Goal: Task Accomplishment & Management: Use online tool/utility

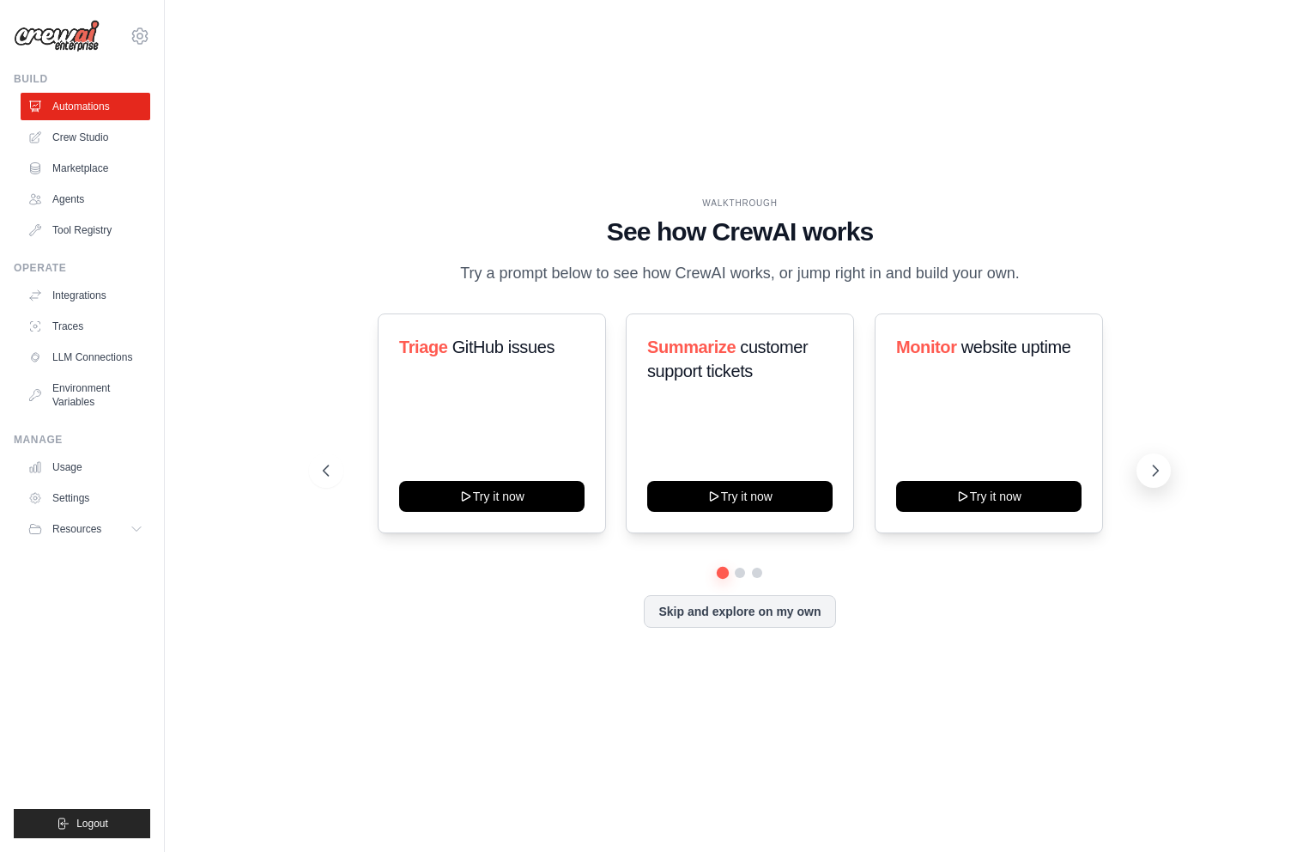
click at [1149, 464] on icon at bounding box center [1155, 470] width 17 height 17
click at [1161, 467] on icon at bounding box center [1155, 470] width 17 height 17
click at [1155, 465] on icon at bounding box center [1156, 470] width 5 height 10
click at [331, 468] on icon at bounding box center [324, 470] width 17 height 17
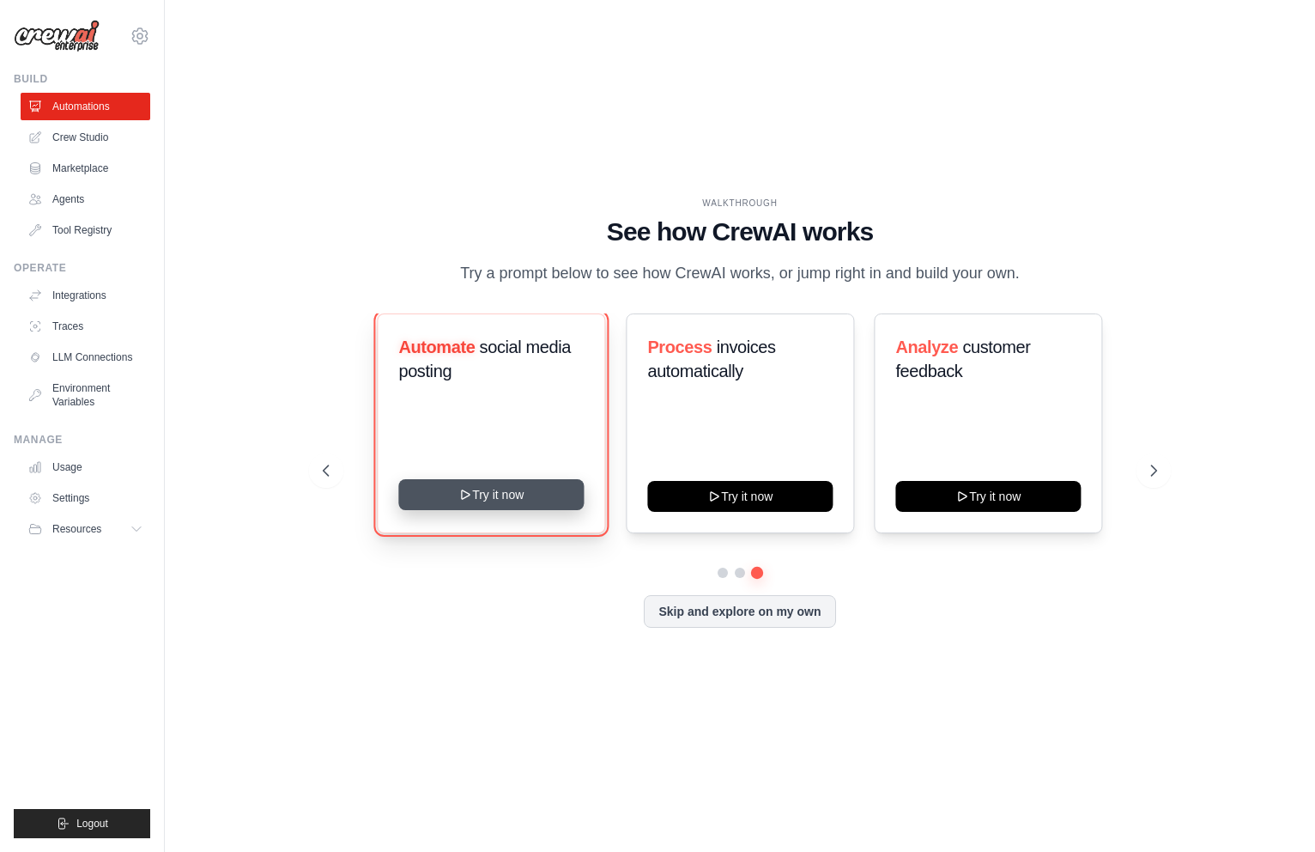
click at [479, 493] on button "Try it now" at bounding box center [491, 494] width 185 height 31
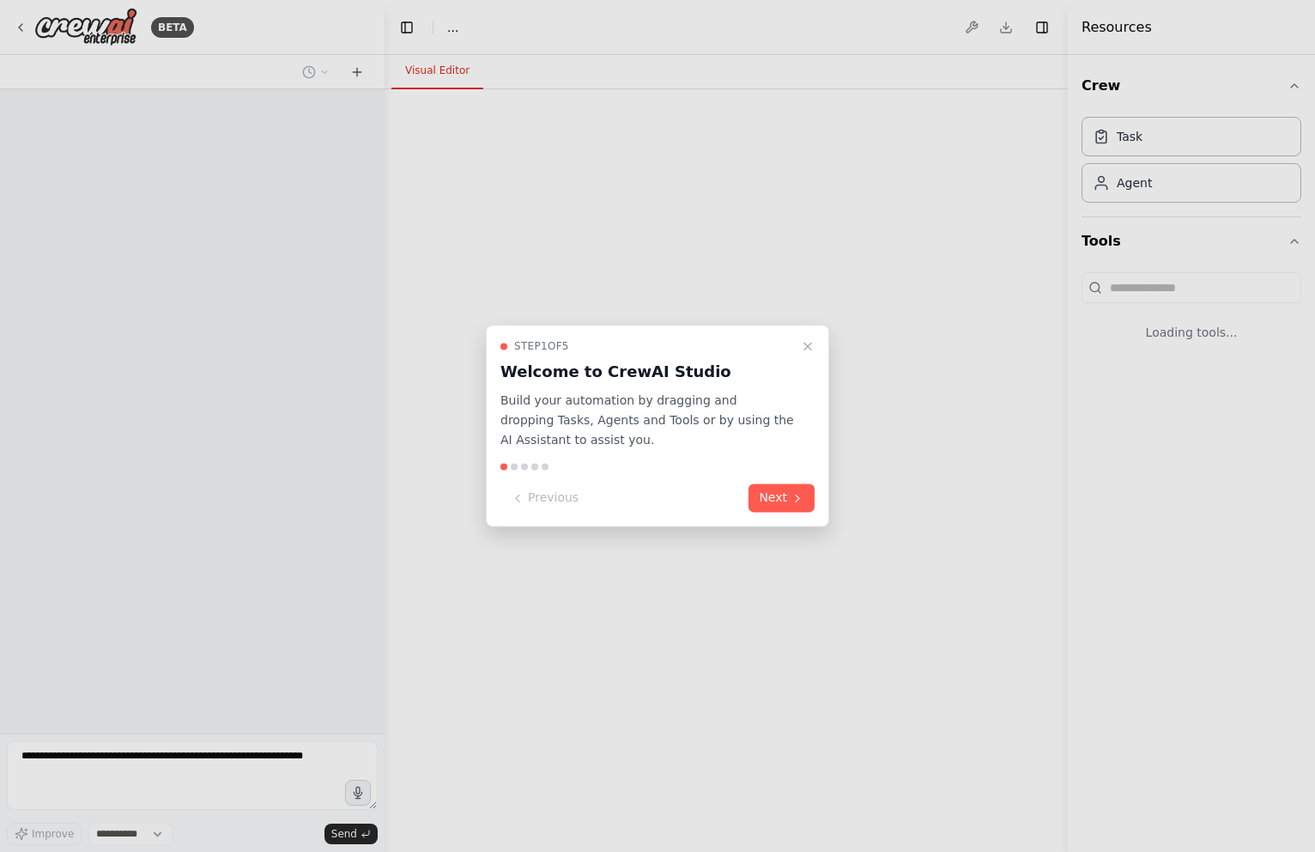
select select "****"
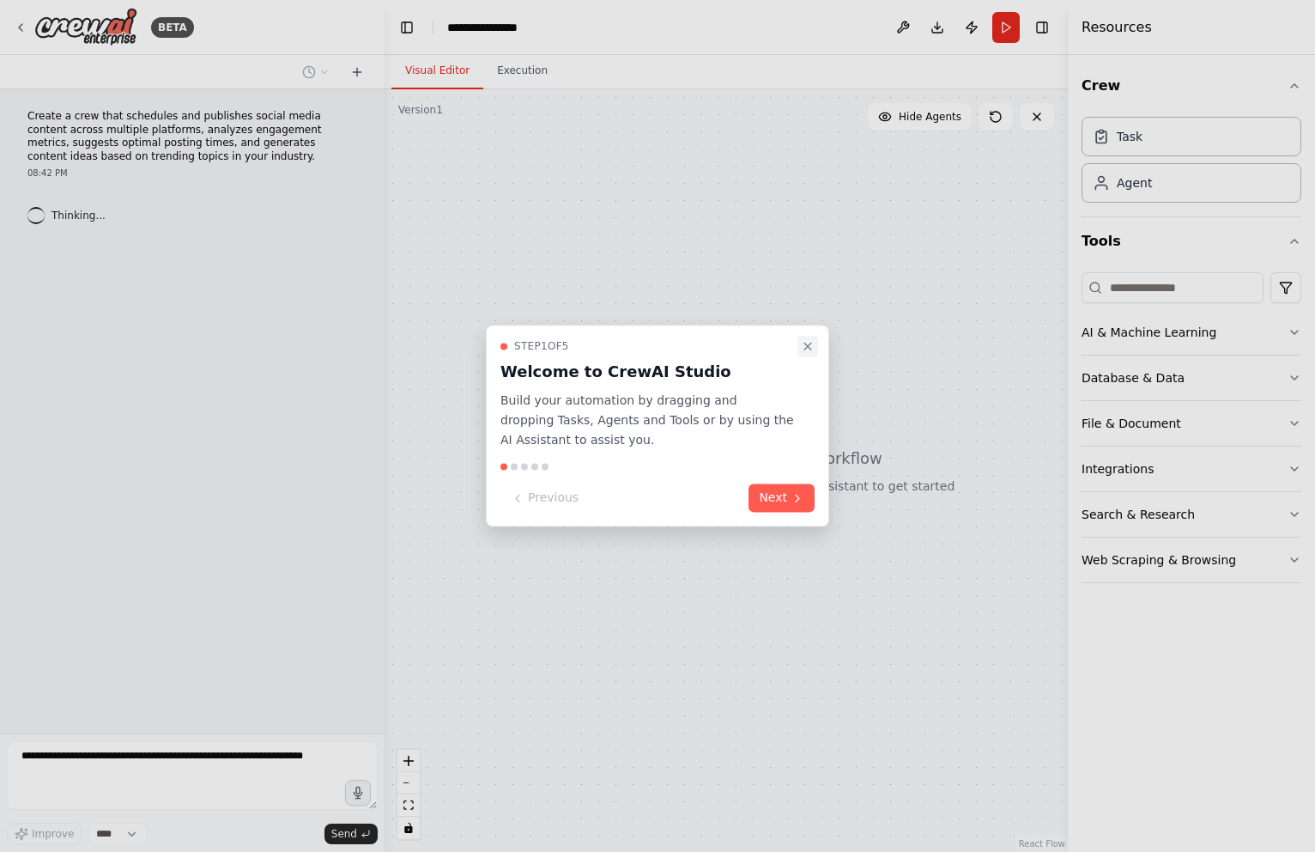
click at [812, 350] on icon "Close walkthrough" at bounding box center [808, 346] width 14 height 14
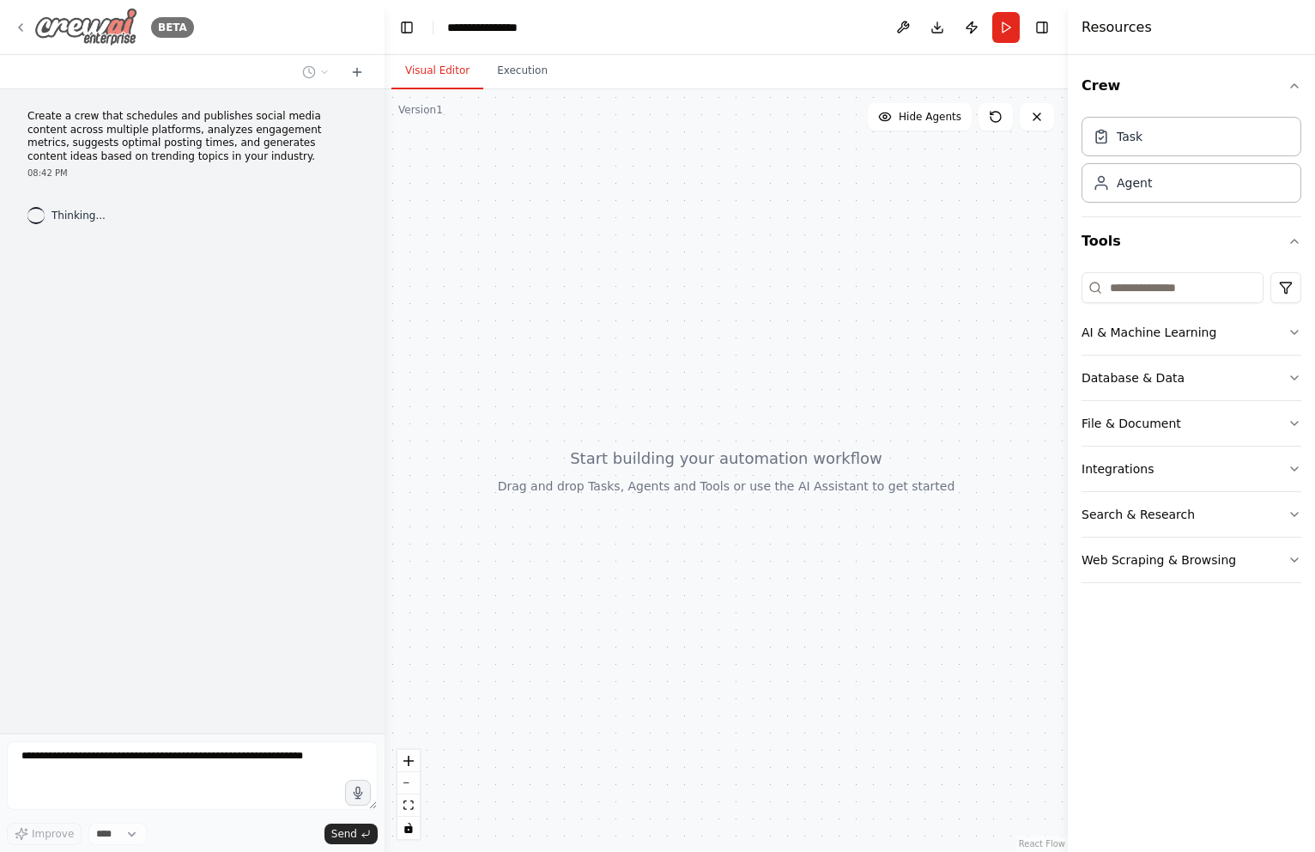
click at [29, 31] on div "BETA" at bounding box center [104, 27] width 180 height 39
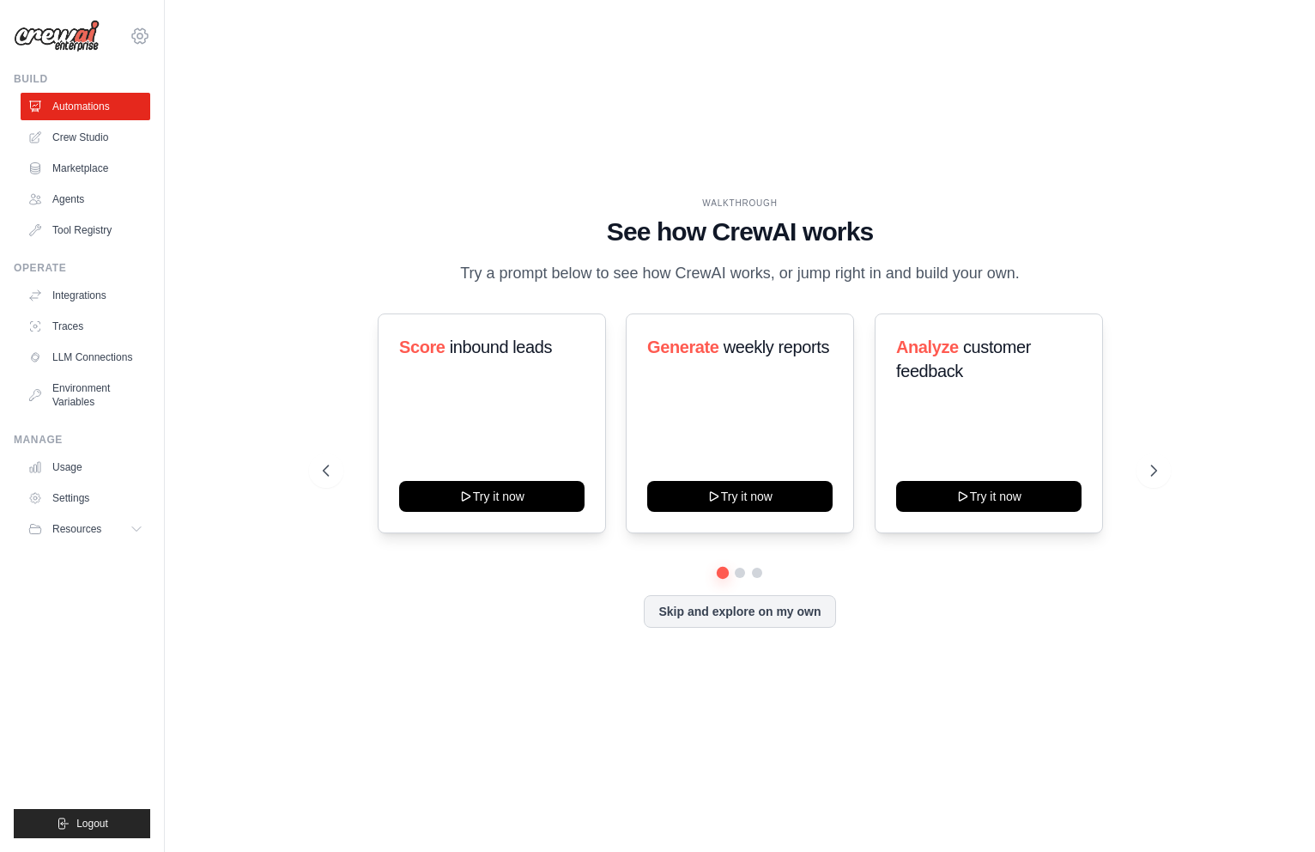
click at [130, 35] on icon at bounding box center [140, 36] width 21 height 21
click at [119, 123] on link "Settings" at bounding box center [139, 115] width 151 height 31
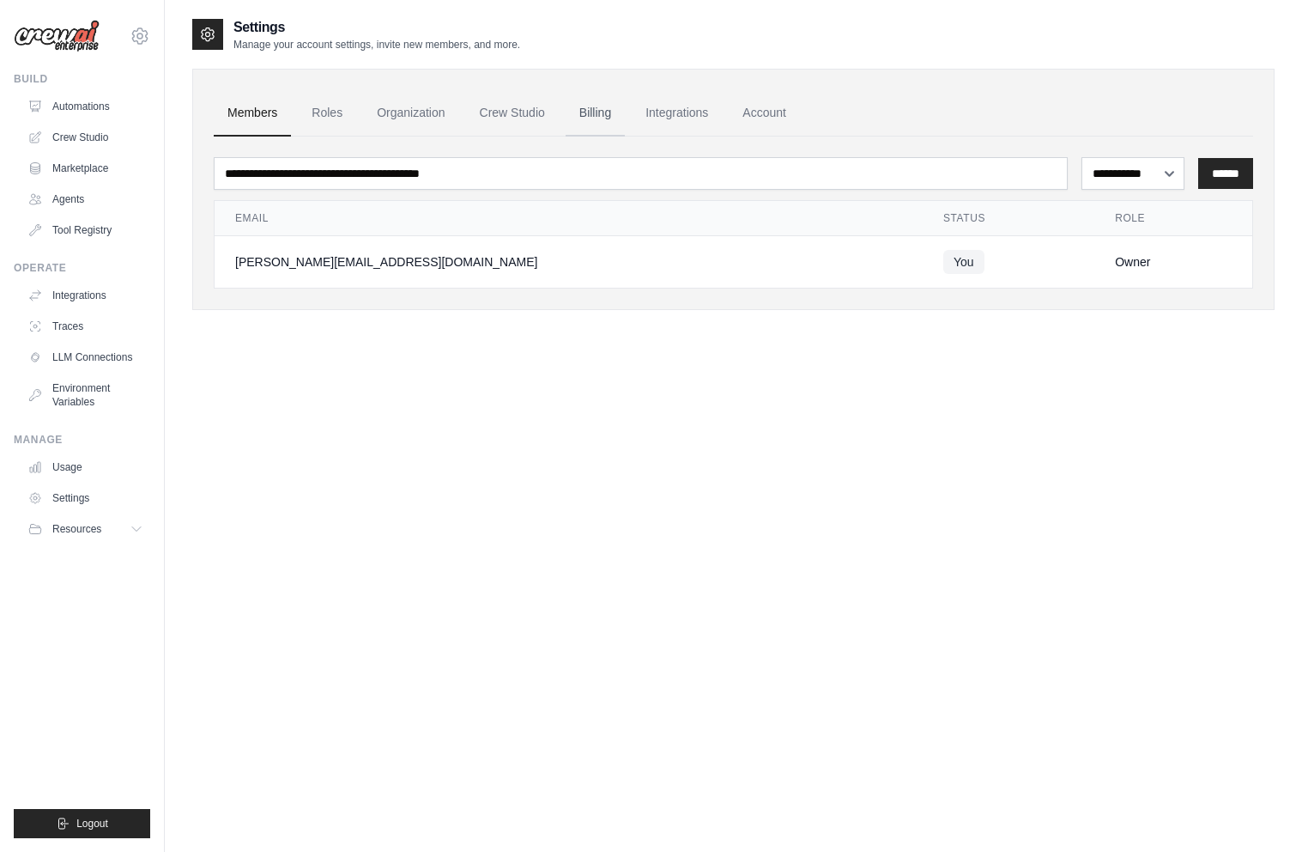
click at [610, 116] on link "Billing" at bounding box center [595, 113] width 59 height 46
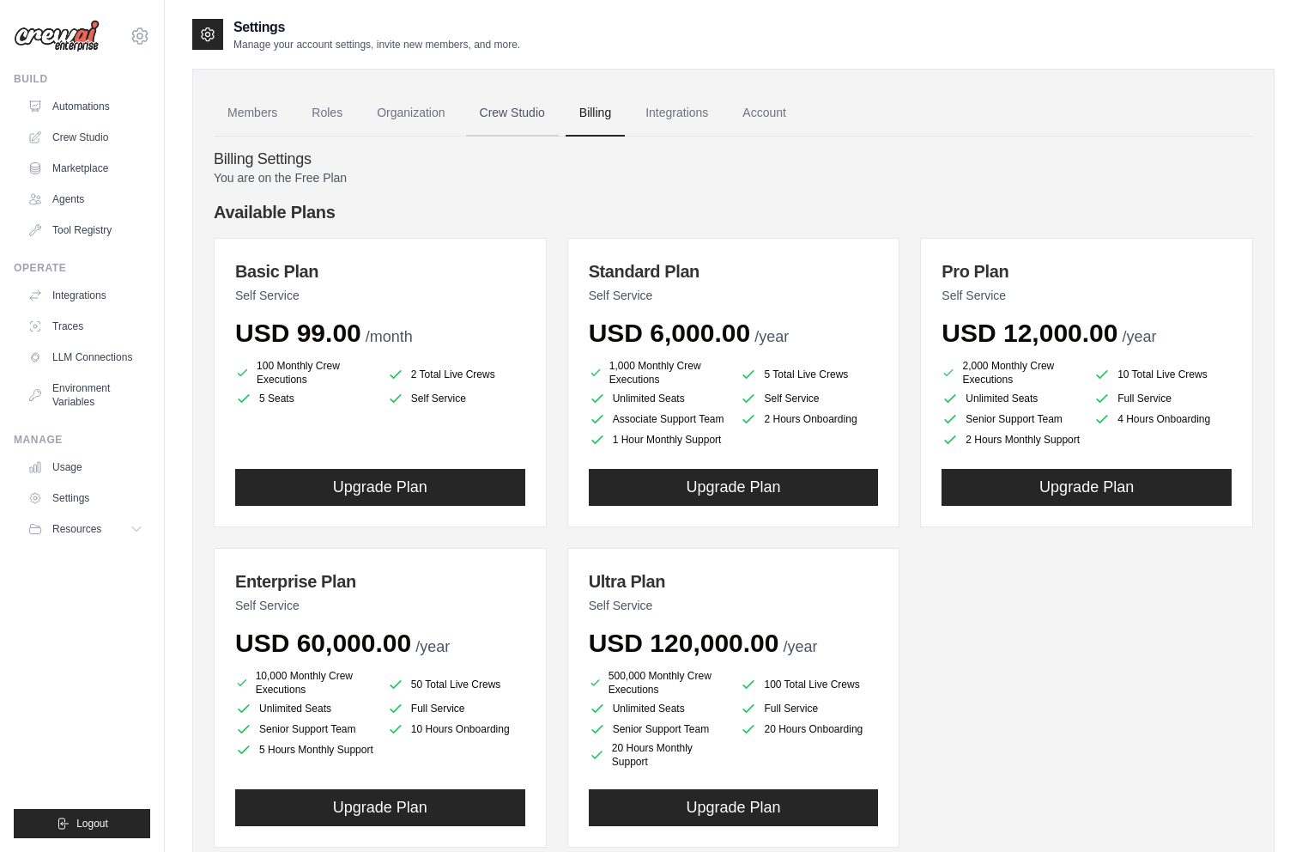
click at [524, 109] on link "Crew Studio" at bounding box center [512, 113] width 93 height 46
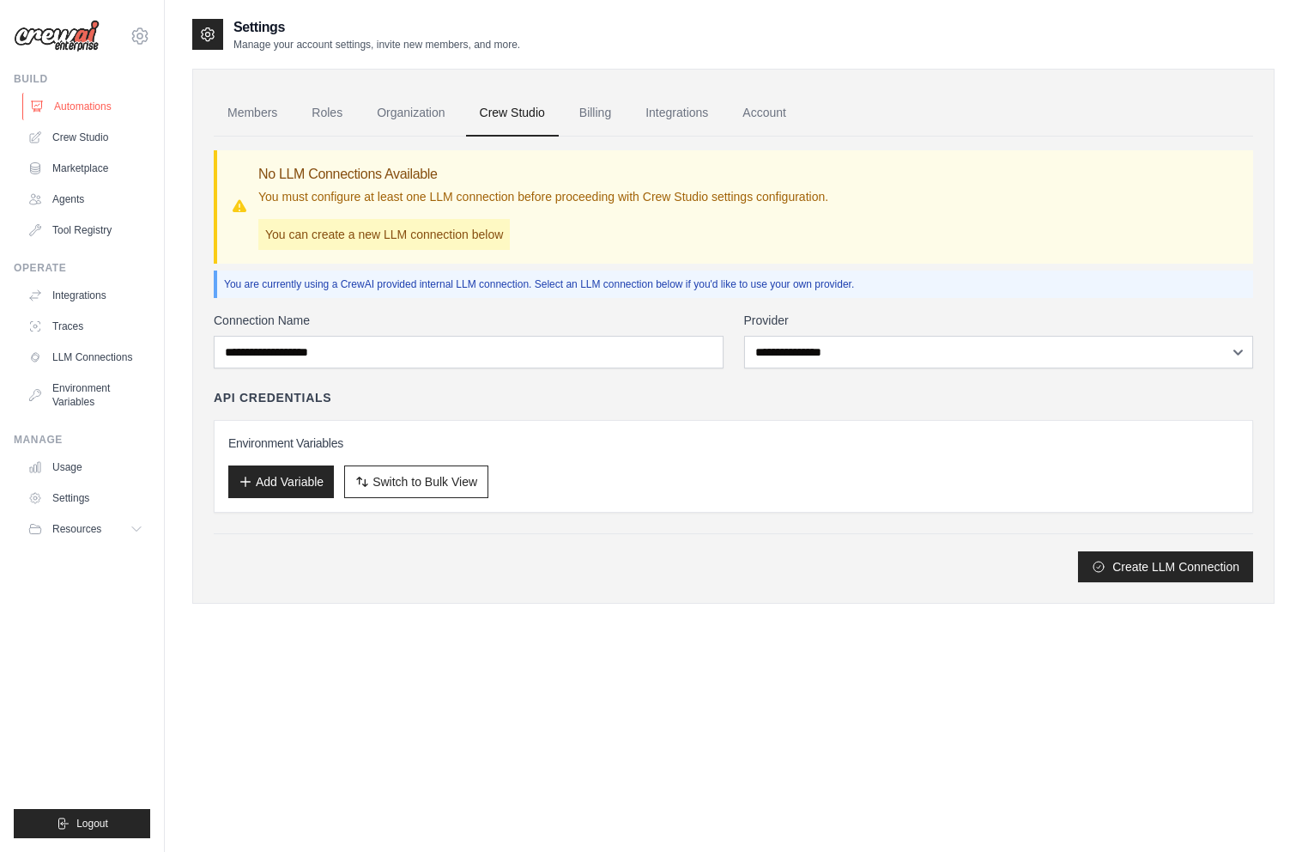
click at [100, 100] on link "Automations" at bounding box center [87, 106] width 130 height 27
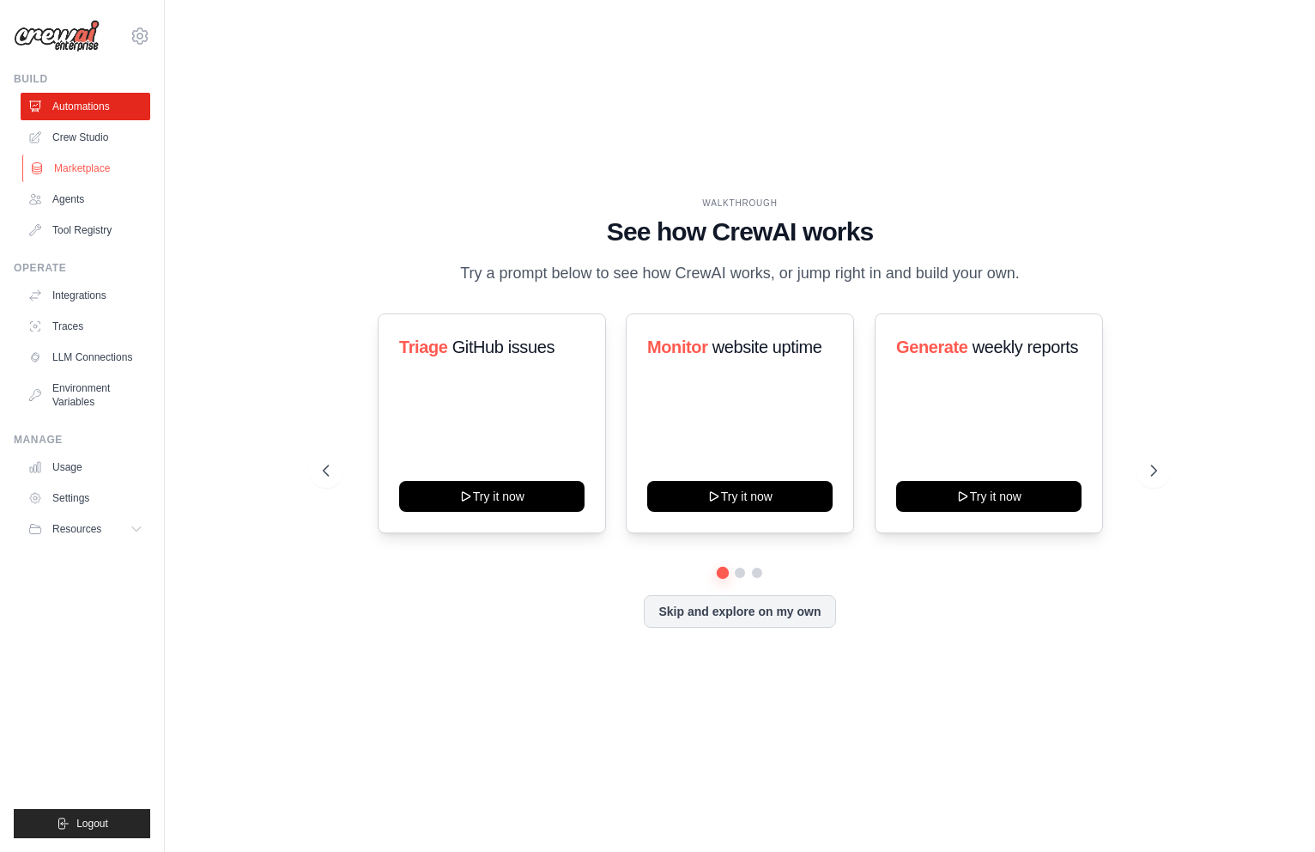
click at [88, 164] on link "Marketplace" at bounding box center [87, 168] width 130 height 27
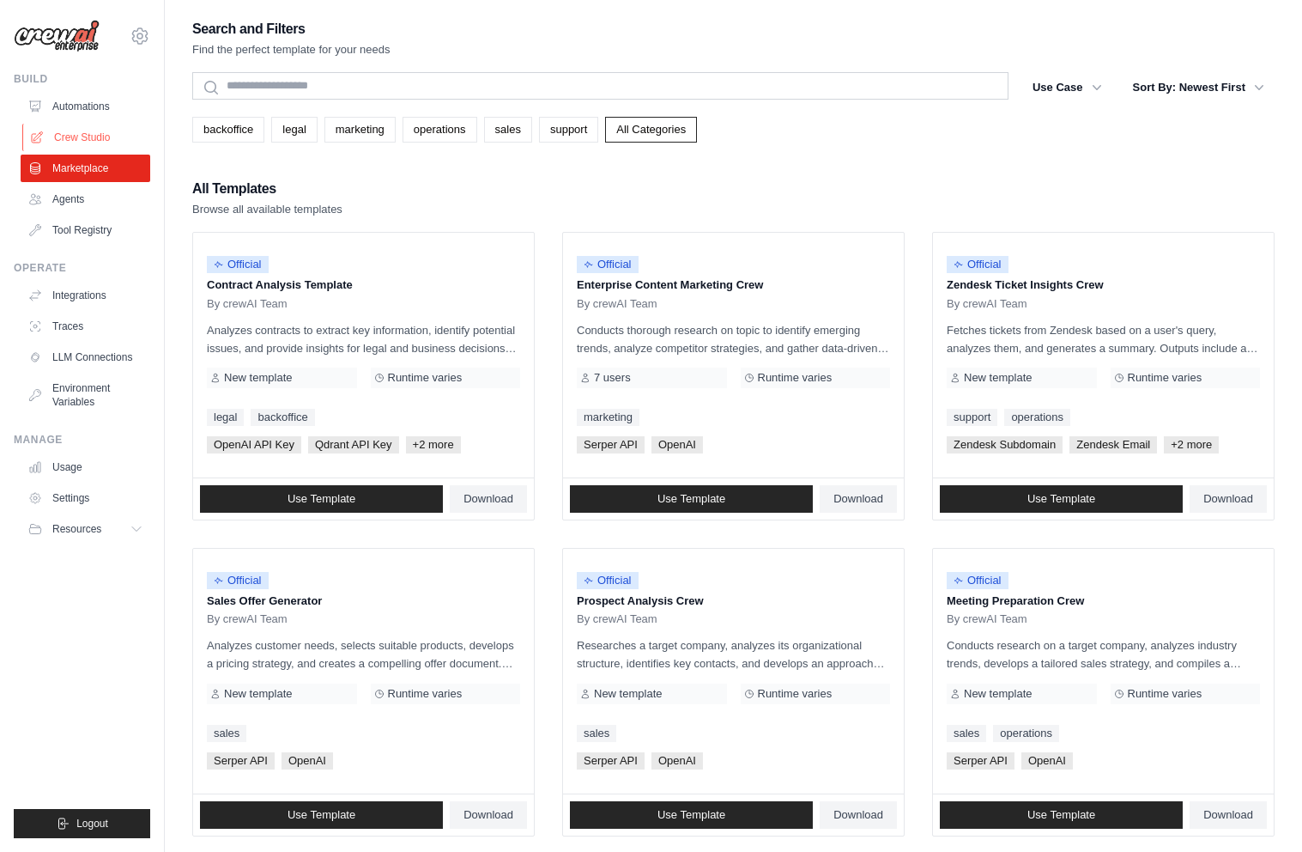
click at [53, 124] on link "Crew Studio" at bounding box center [87, 137] width 130 height 27
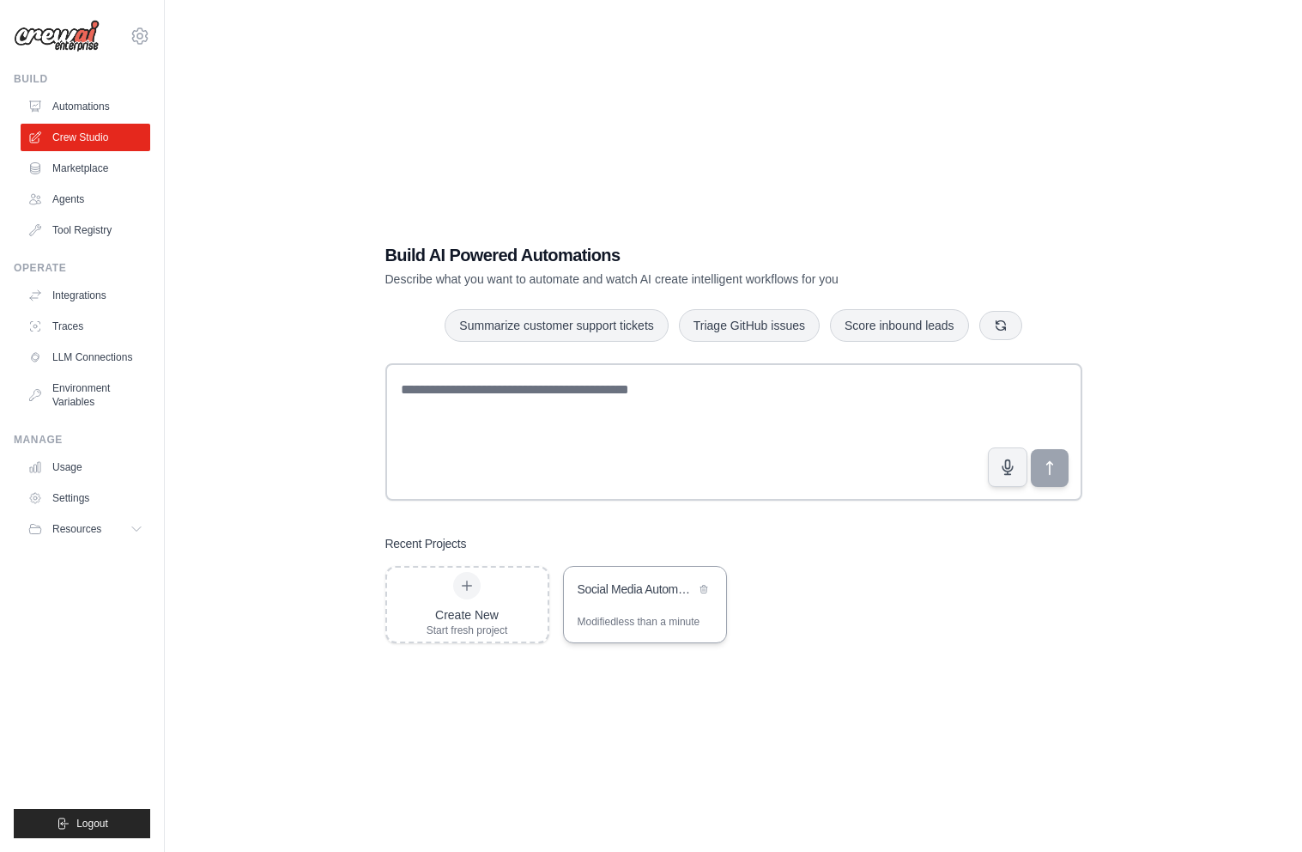
click at [604, 579] on div "Social Media Automation Suite" at bounding box center [645, 591] width 162 height 48
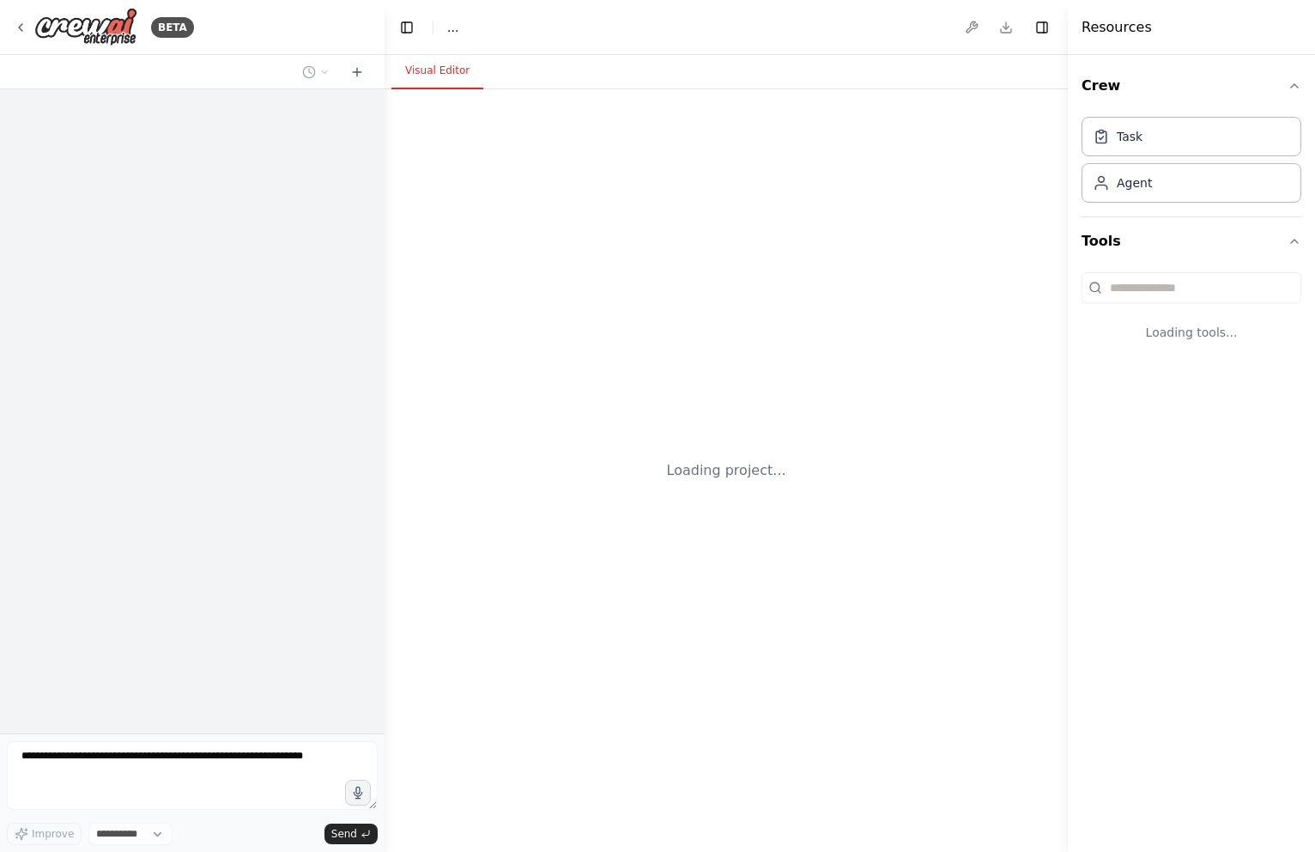
select select "****"
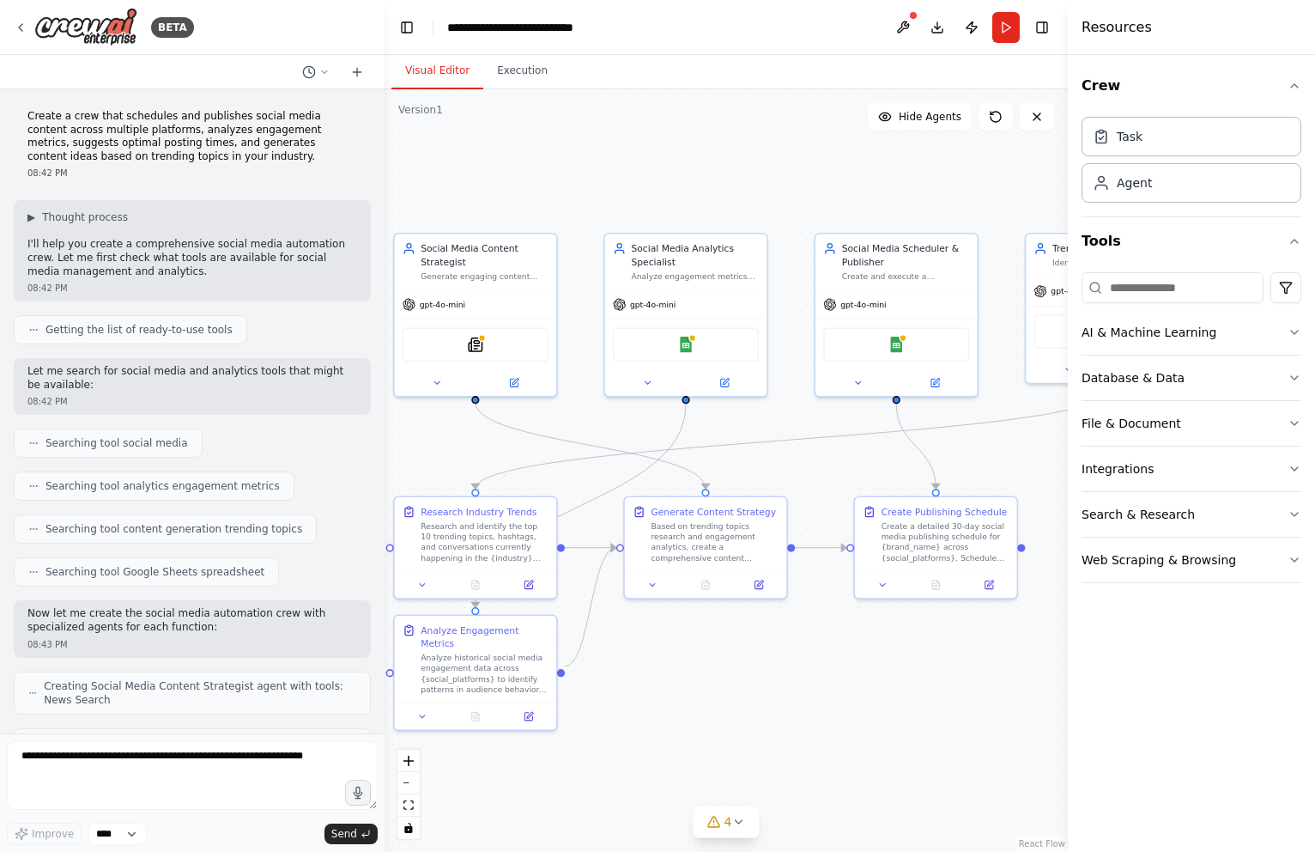
drag, startPoint x: 513, startPoint y: 445, endPoint x: 427, endPoint y: 440, distance: 86.9
click at [427, 440] on div ".deletable-edge-delete-btn { width: 20px; height: 20px; border: 0px solid #ffff…" at bounding box center [726, 470] width 683 height 762
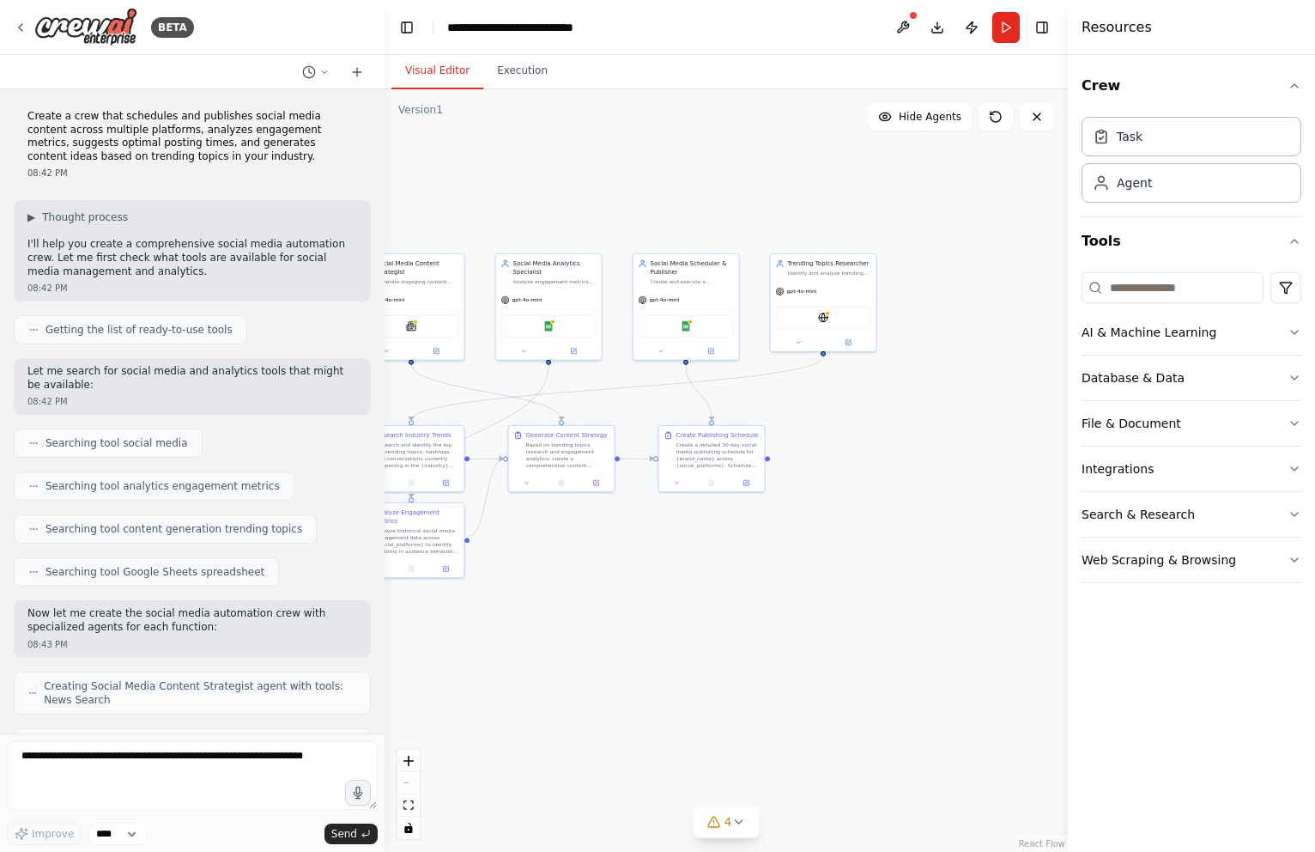
drag, startPoint x: 890, startPoint y: 718, endPoint x: 698, endPoint y: 673, distance: 197.4
click at [698, 673] on div ".deletable-edge-delete-btn { width: 20px; height: 20px; border: 0px solid #ffff…" at bounding box center [726, 470] width 683 height 762
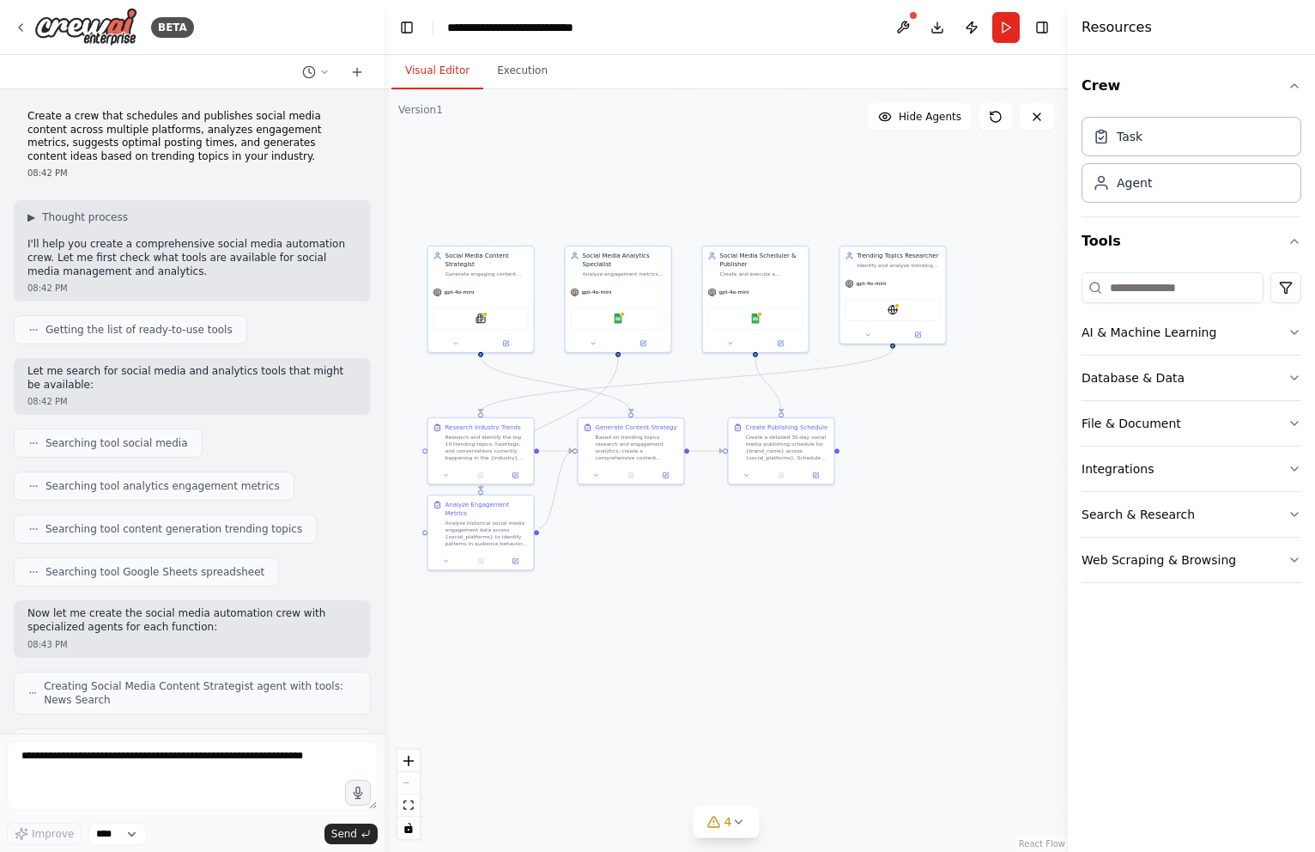
drag, startPoint x: 674, startPoint y: 591, endPoint x: 988, endPoint y: 483, distance: 332.3
click at [785, 591] on div ".deletable-edge-delete-btn { width: 20px; height: 20px; border: 0px solid #ffff…" at bounding box center [726, 470] width 683 height 762
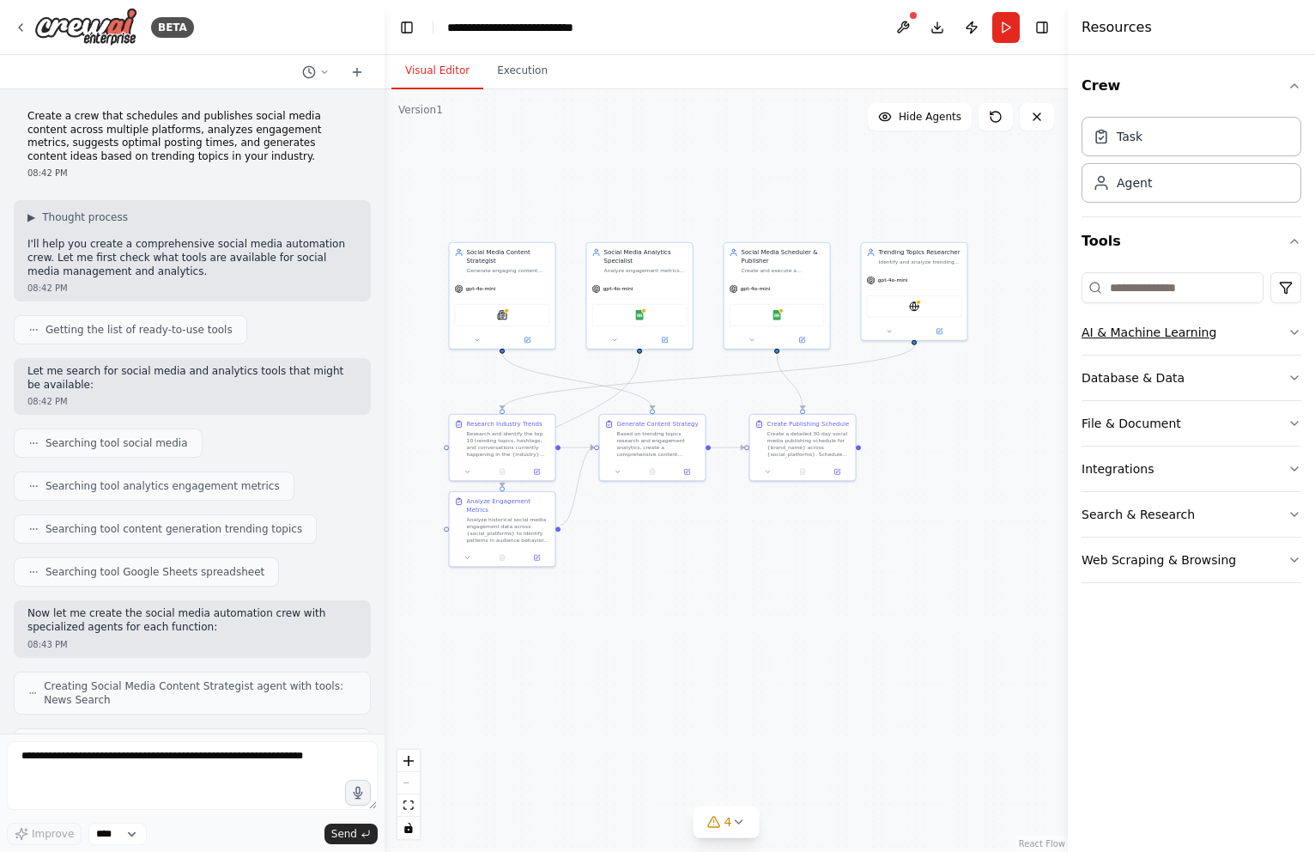
click at [1284, 330] on button "AI & Machine Learning" at bounding box center [1192, 332] width 220 height 45
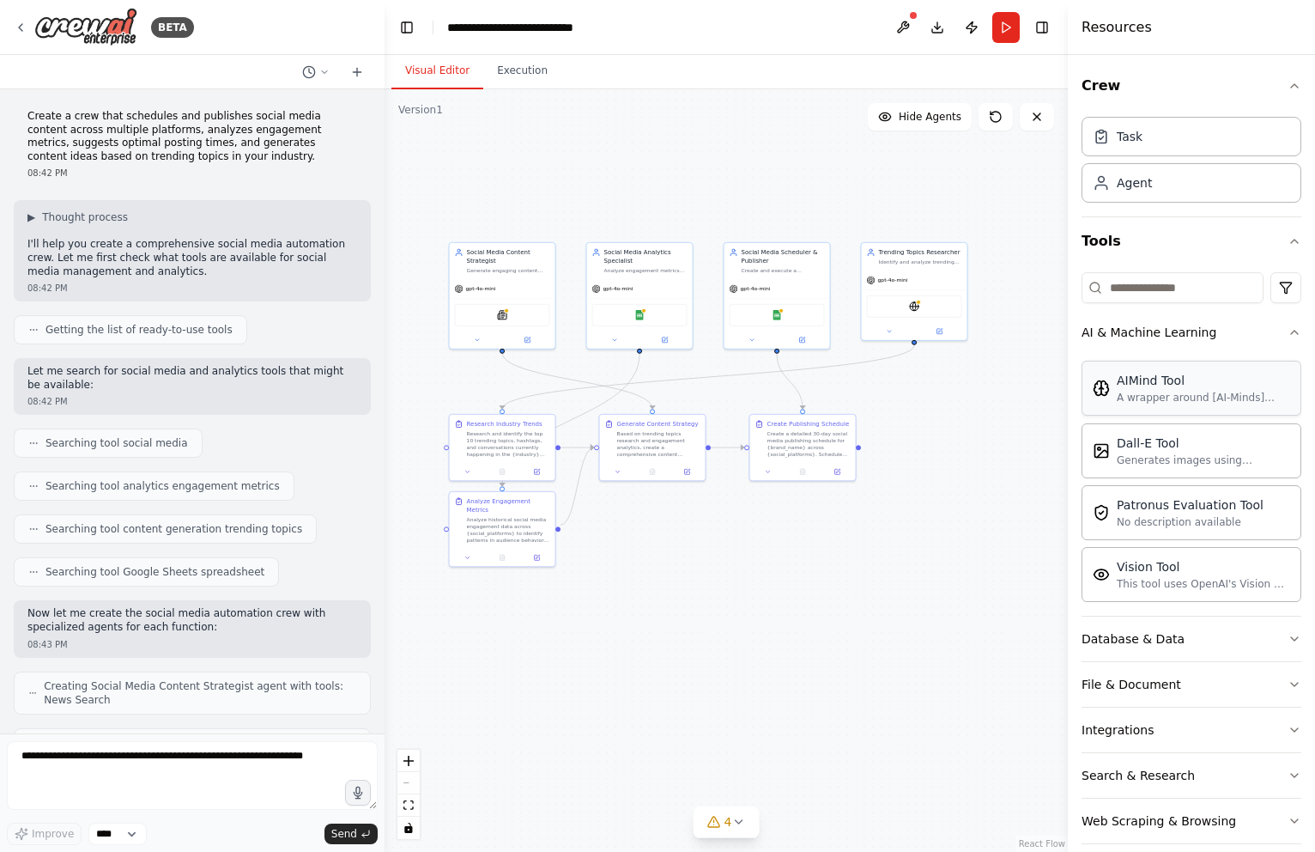
click at [1175, 398] on div "A wrapper around [AI-Minds](https://mindsdb.com/minds). Useful for when you nee…" at bounding box center [1203, 398] width 173 height 14
click at [782, 315] on img at bounding box center [785, 313] width 10 height 10
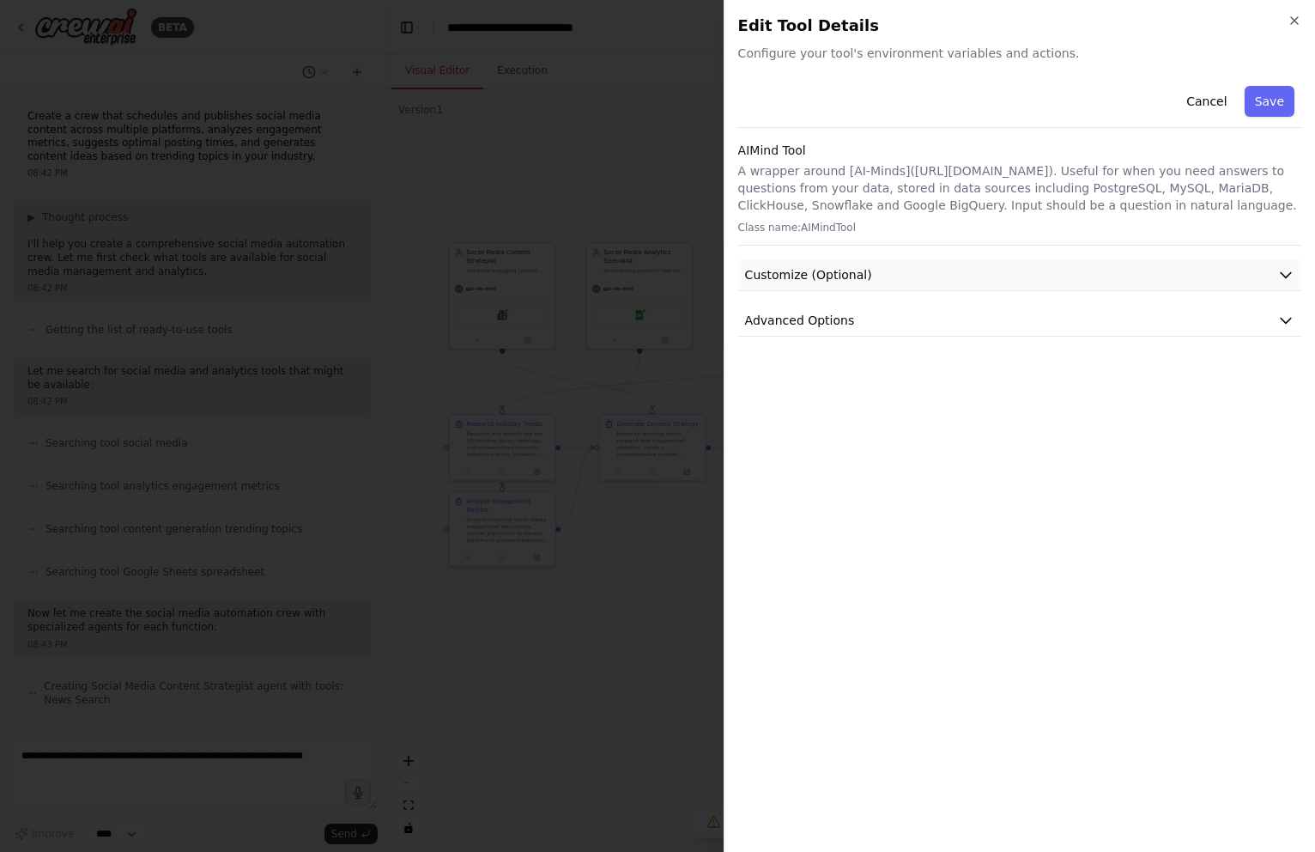
click at [878, 264] on button "Customize (Optional)" at bounding box center [1019, 275] width 563 height 32
click at [829, 440] on span "Advanced Options" at bounding box center [800, 440] width 110 height 17
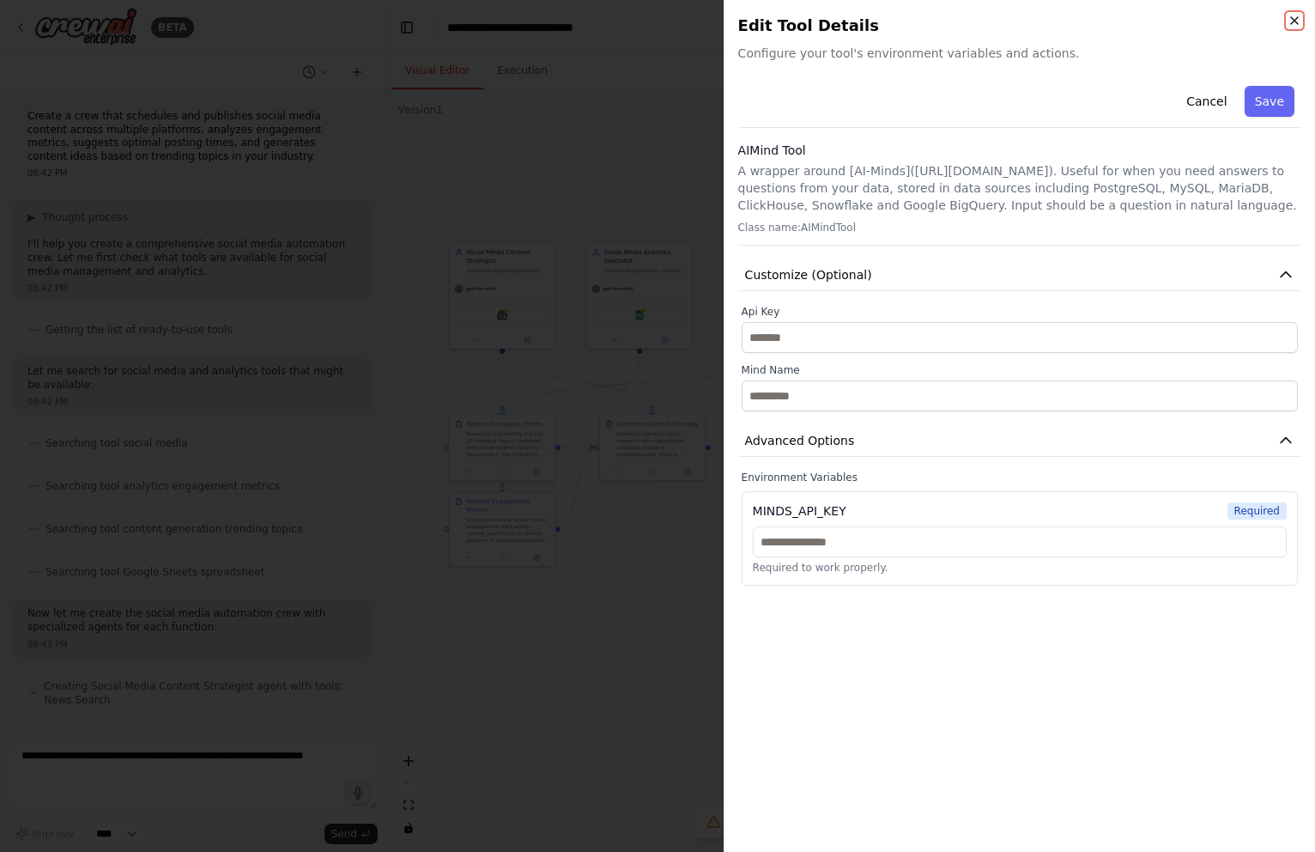
click at [1294, 21] on icon "button" at bounding box center [1295, 21] width 14 height 14
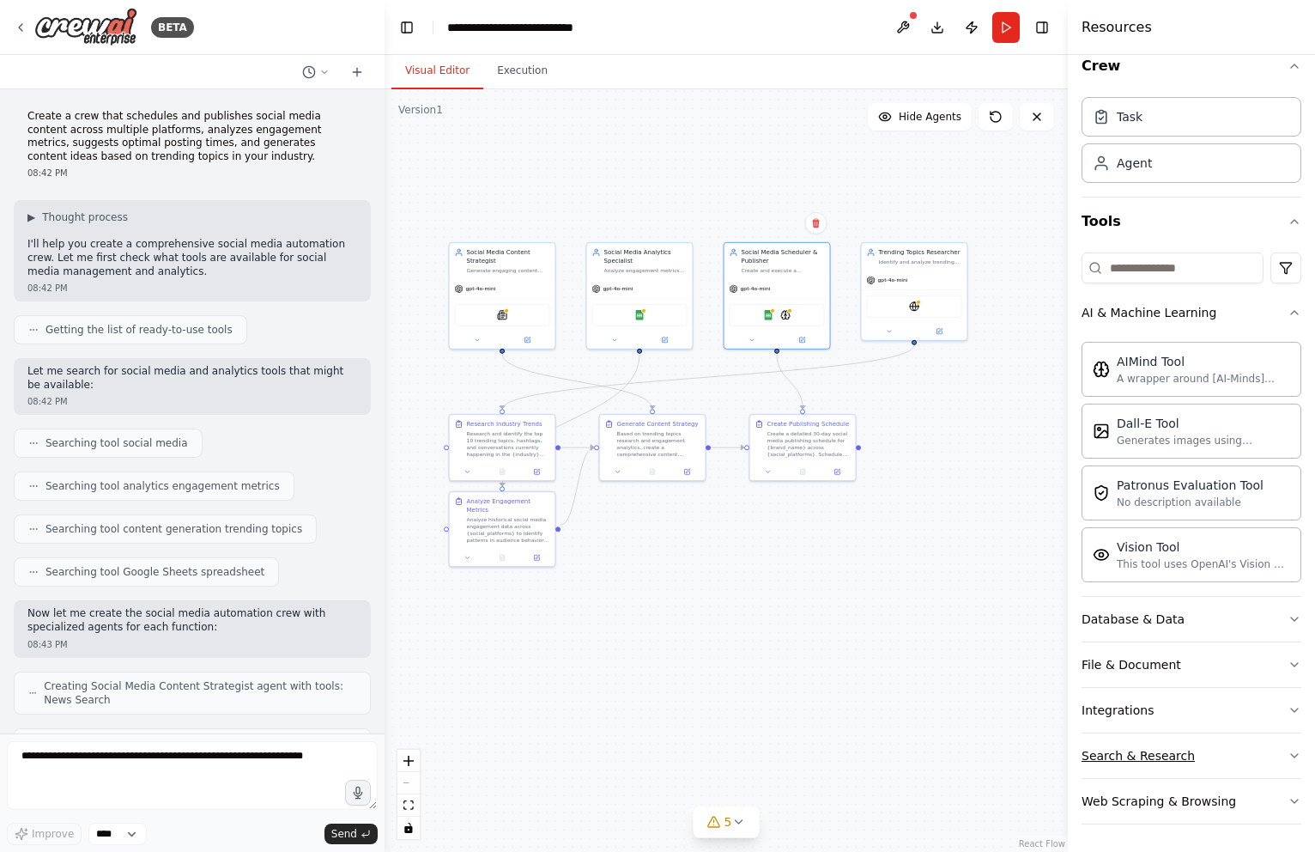
scroll to position [9, 0]
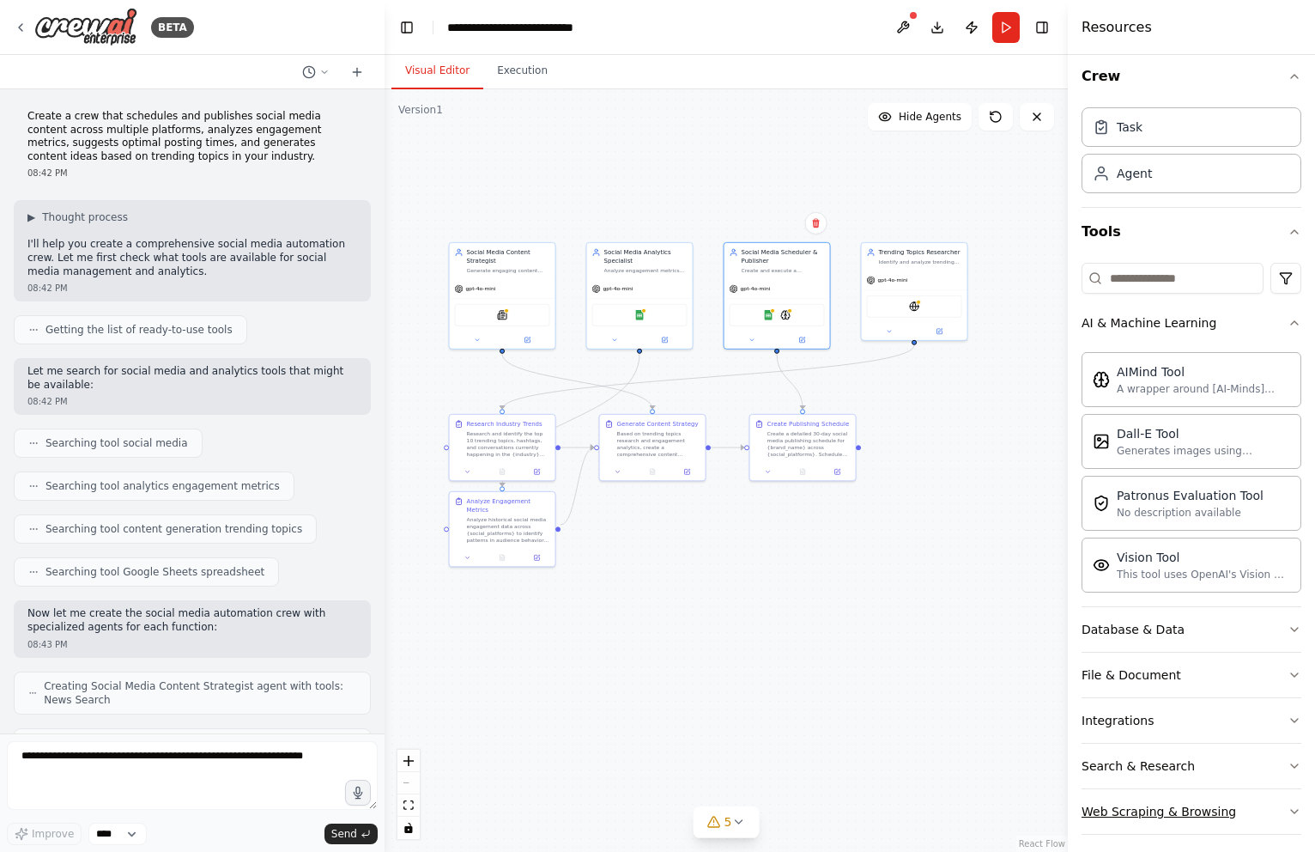
click at [1231, 798] on button "Web Scraping & Browsing" at bounding box center [1192, 811] width 220 height 45
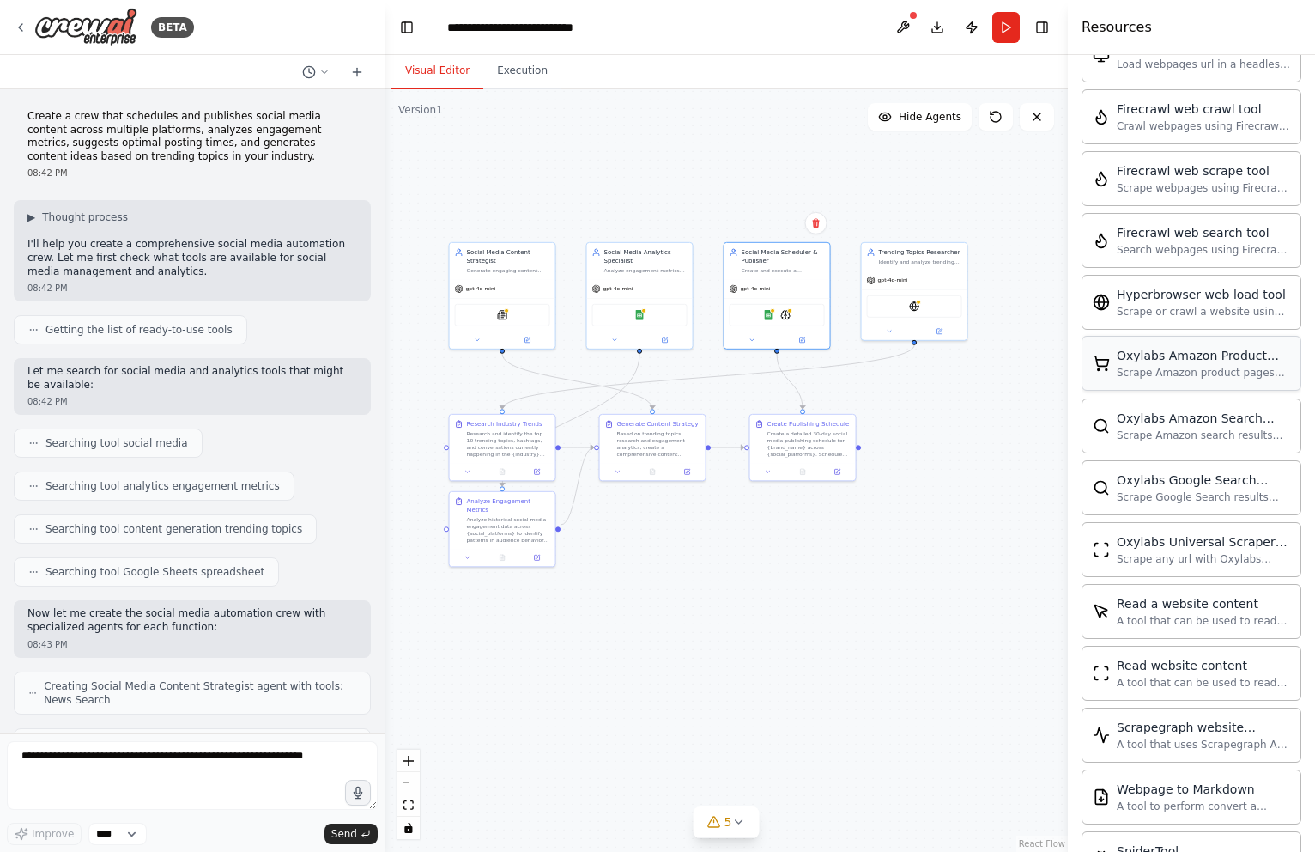
scroll to position [961, 0]
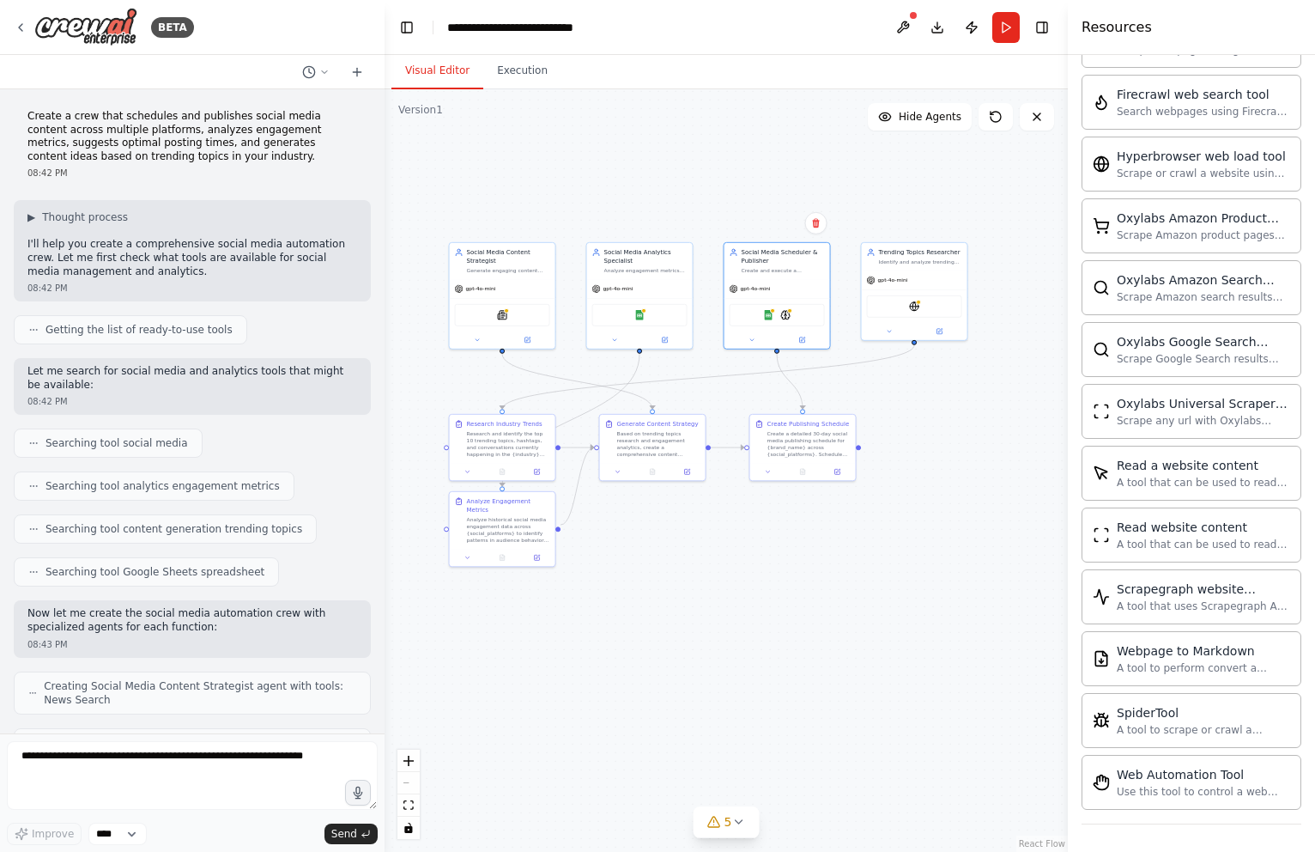
click at [985, 576] on div ".deletable-edge-delete-btn { width: 20px; height: 20px; border: 0px solid #ffff…" at bounding box center [726, 470] width 683 height 762
click at [74, 27] on img at bounding box center [85, 27] width 103 height 39
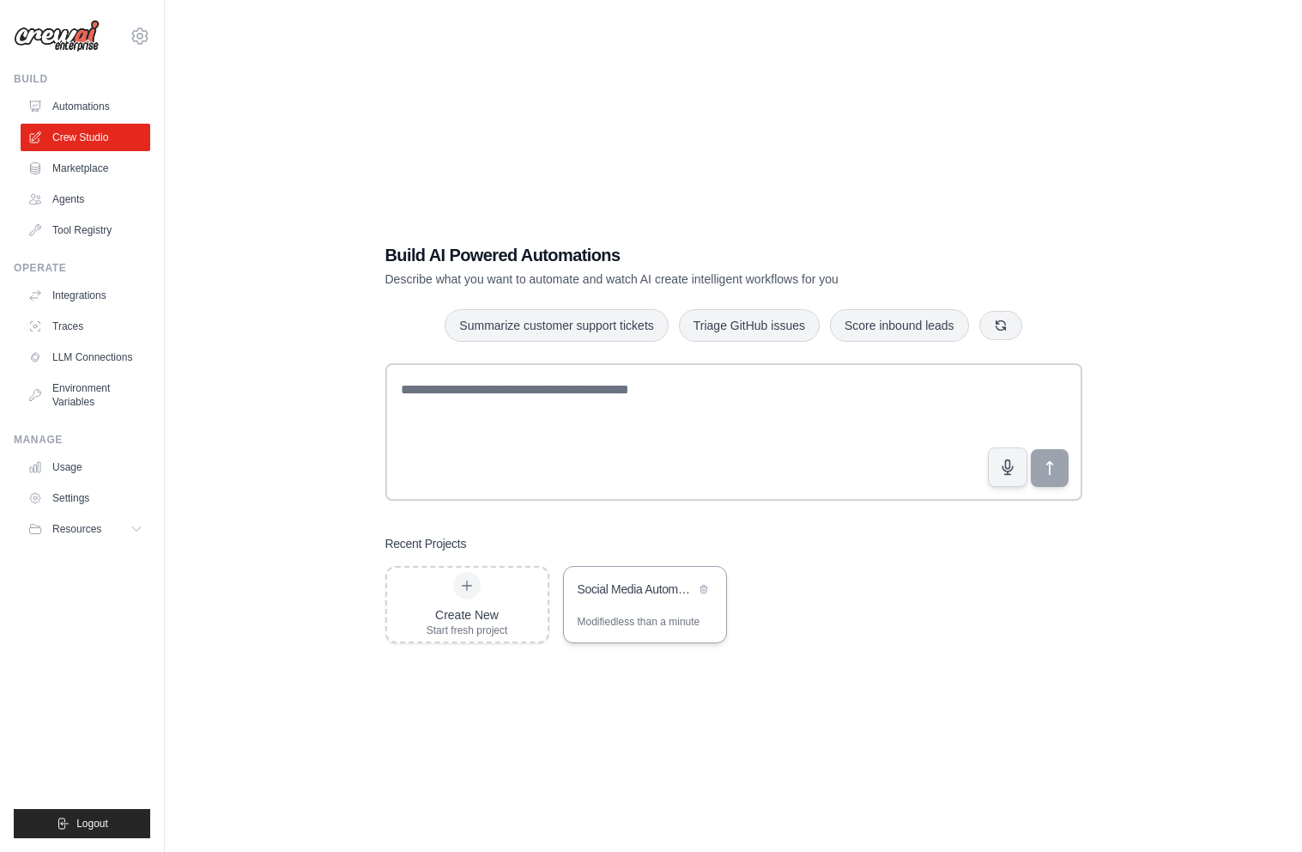
click at [636, 588] on div "Social Media Automation Suite" at bounding box center [637, 588] width 118 height 17
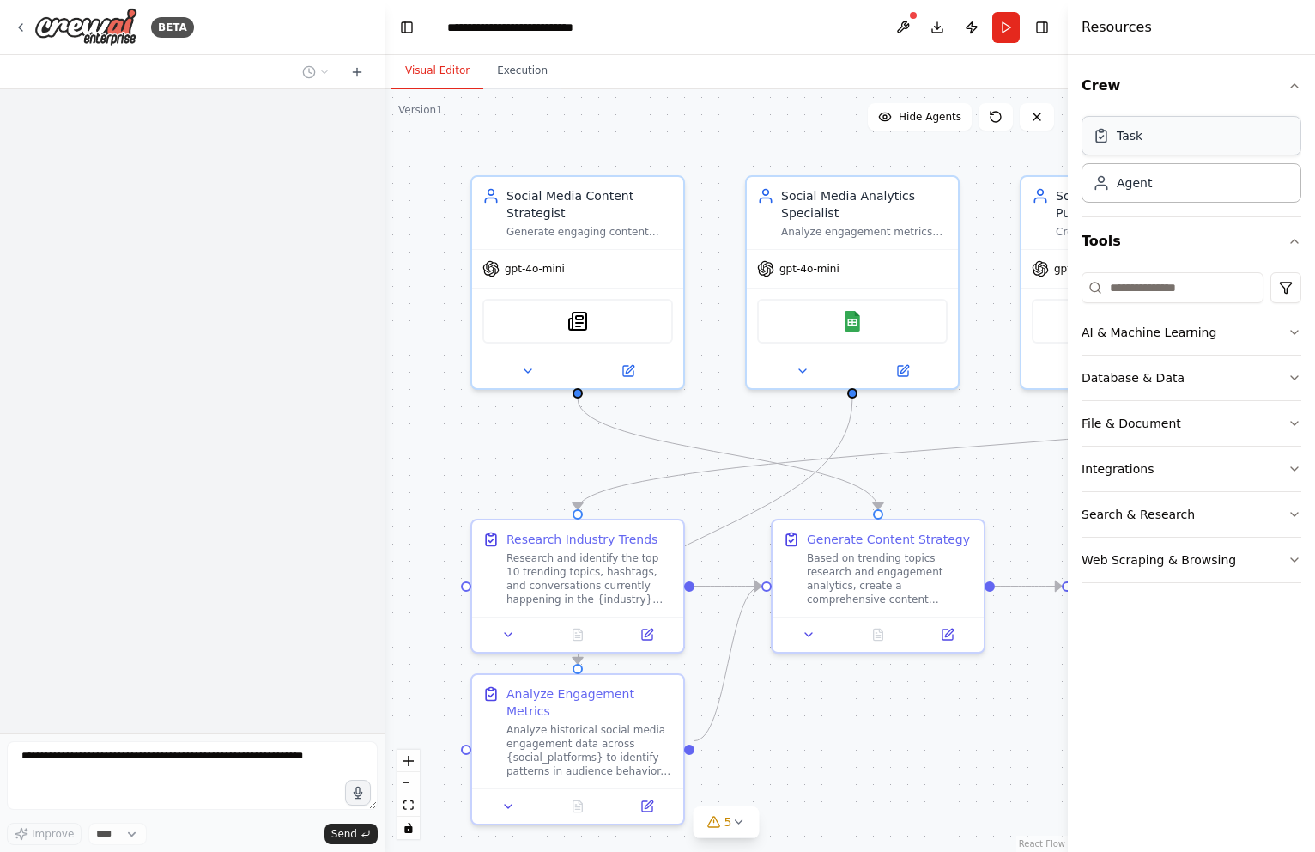
scroll to position [1079, 0]
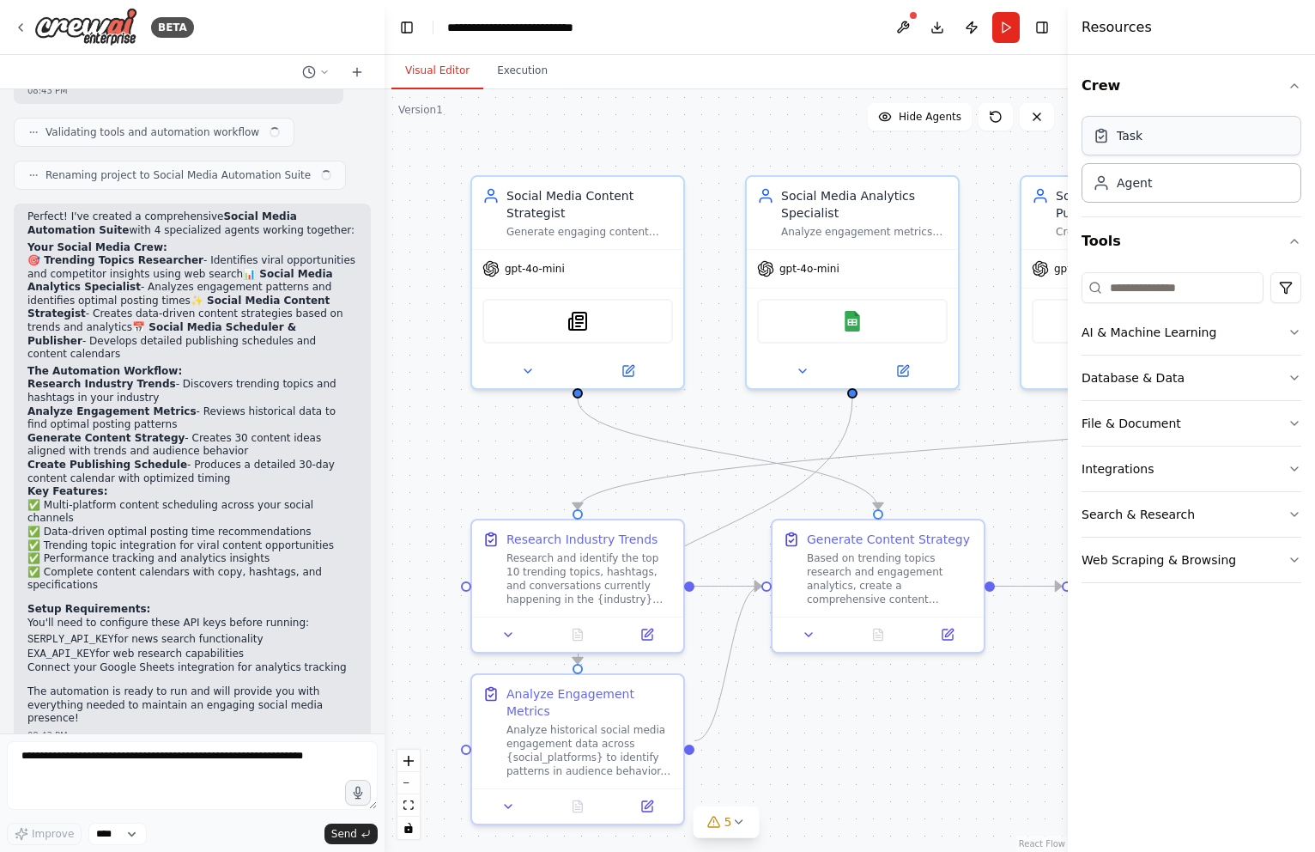
click at [1179, 142] on div "Task" at bounding box center [1192, 135] width 220 height 39
